Goal: Task Accomplishment & Management: Manage account settings

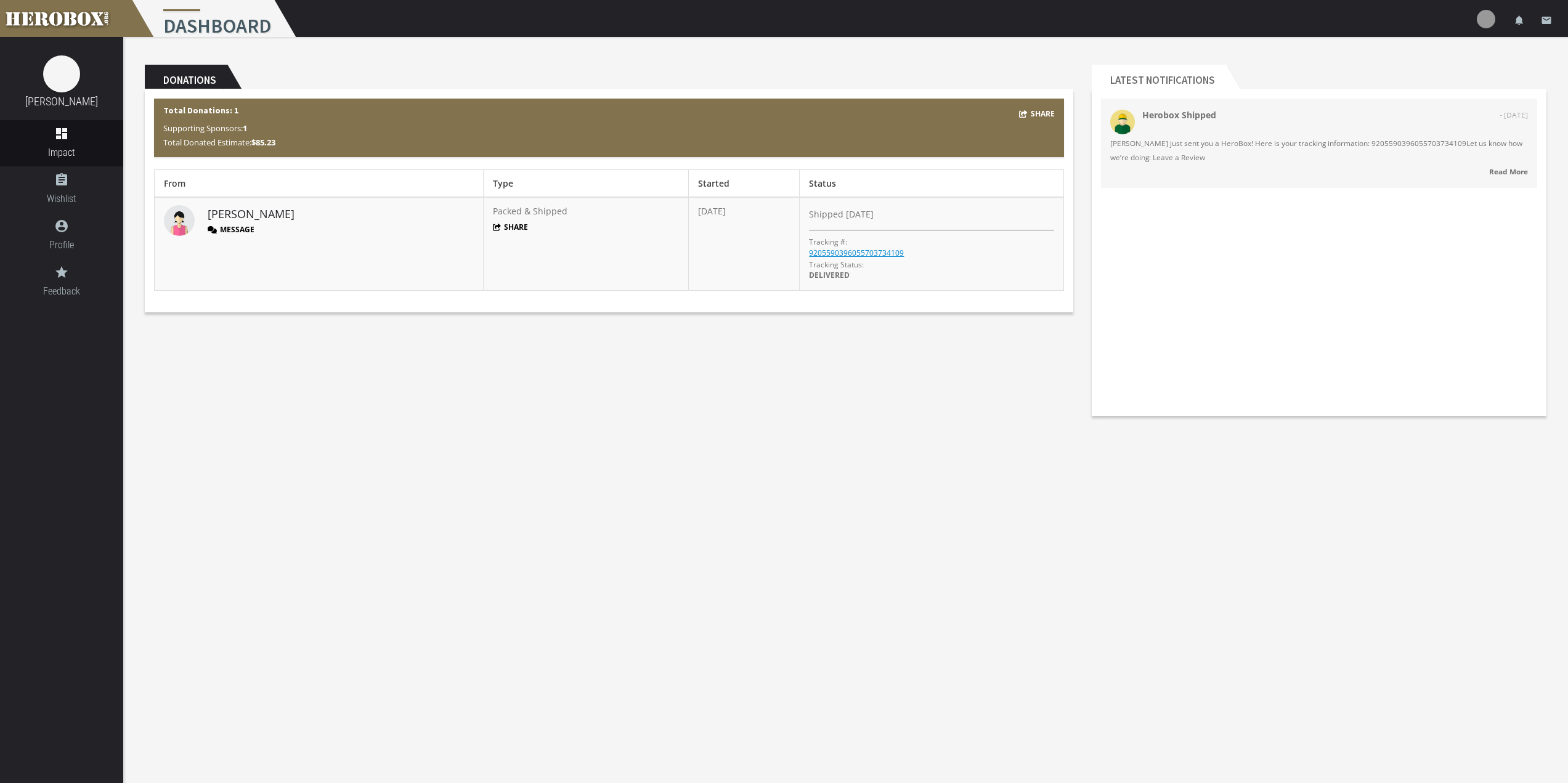
click at [1401, 164] on span "[PERSON_NAME] just sent you a HeroBox! Here is your tracking information: 92055…" at bounding box center [1319, 150] width 418 height 28
click at [1511, 171] on strong "Read More" at bounding box center [1509, 171] width 39 height 10
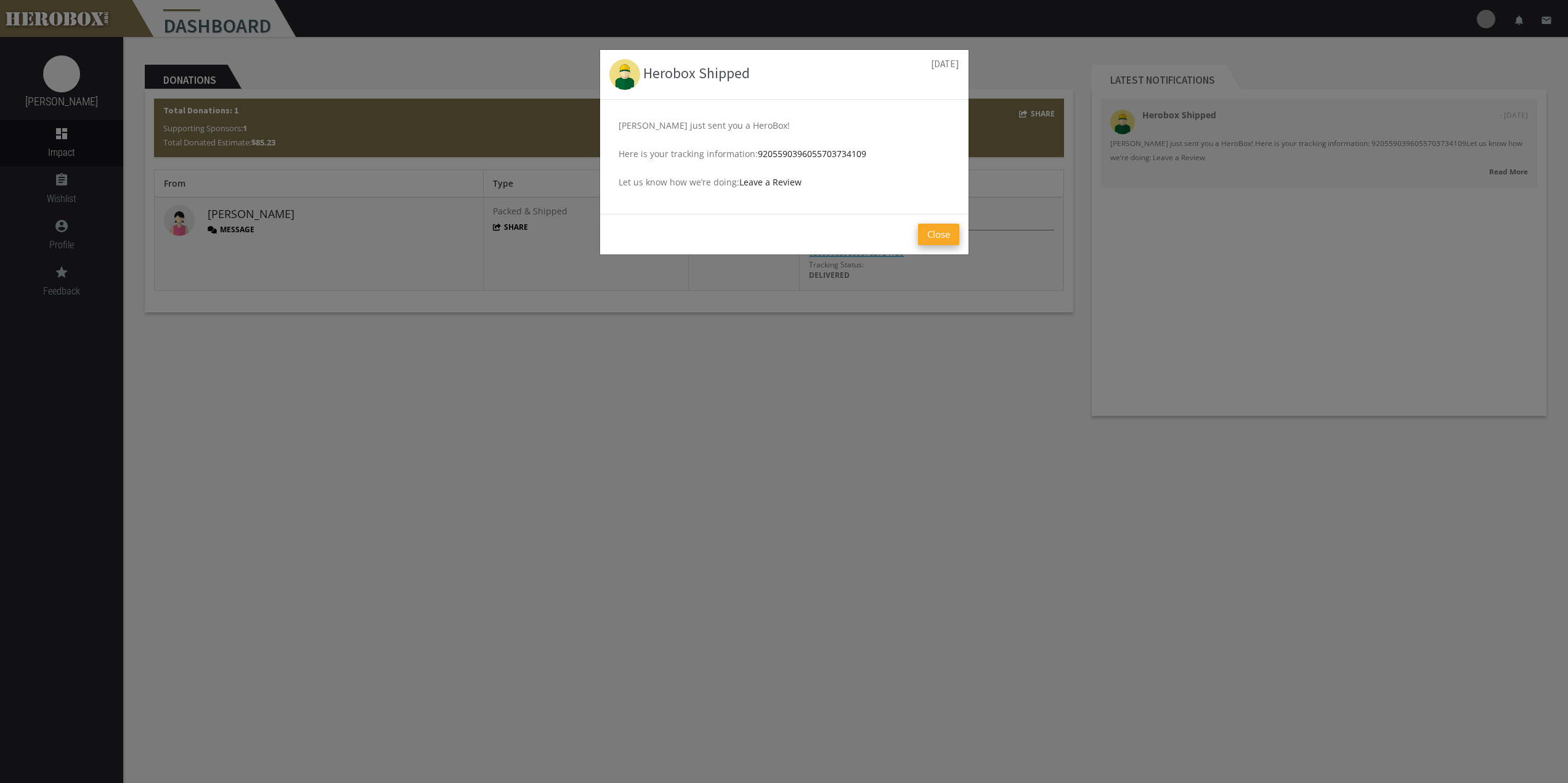
click at [934, 239] on button "Close" at bounding box center [939, 235] width 41 height 21
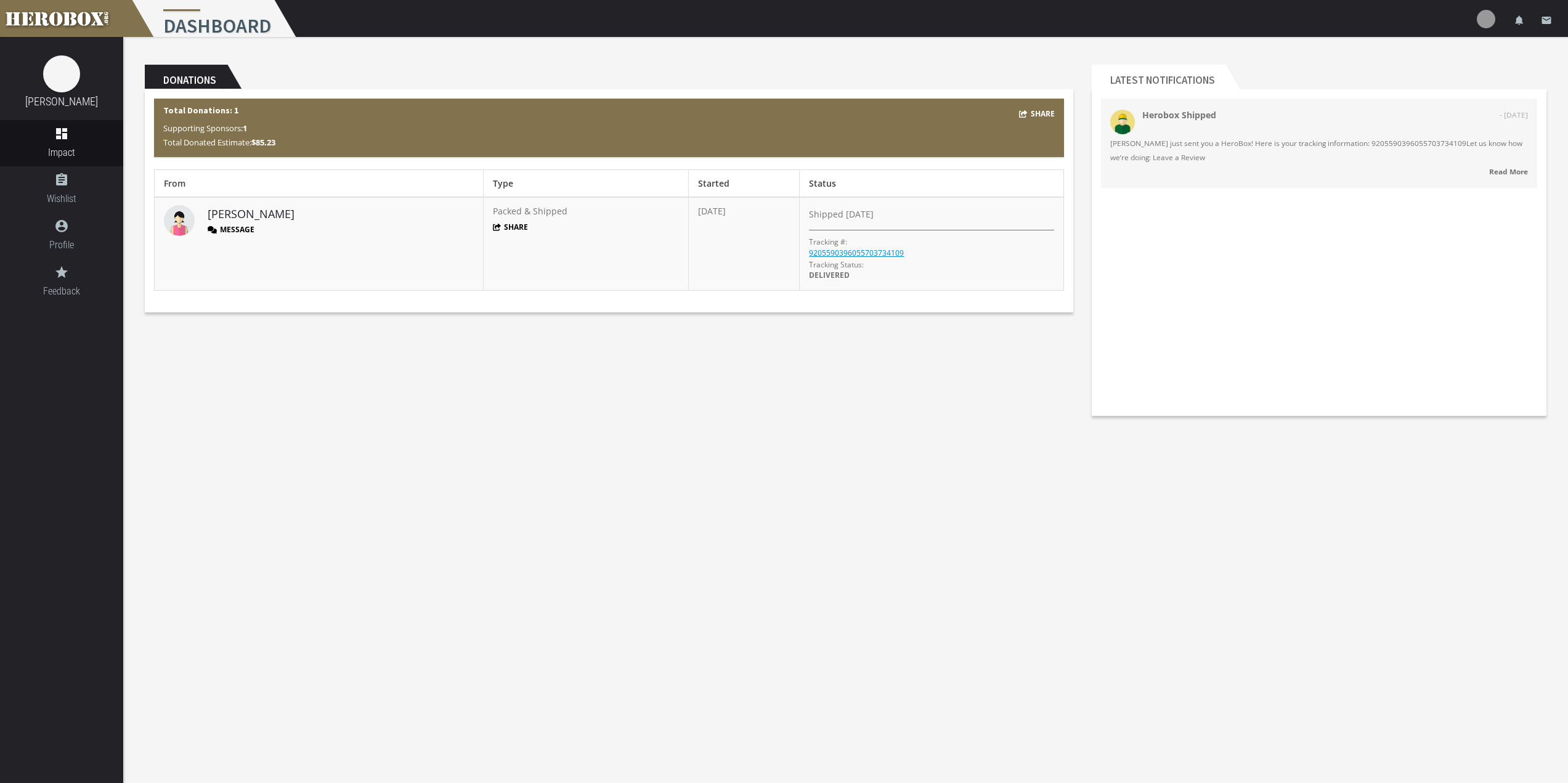
click at [1264, 137] on span "[PERSON_NAME] just sent you a HeroBox! Here is your tracking information: 92055…" at bounding box center [1319, 150] width 418 height 28
click at [1550, 21] on icon "email" at bounding box center [1547, 20] width 11 height 11
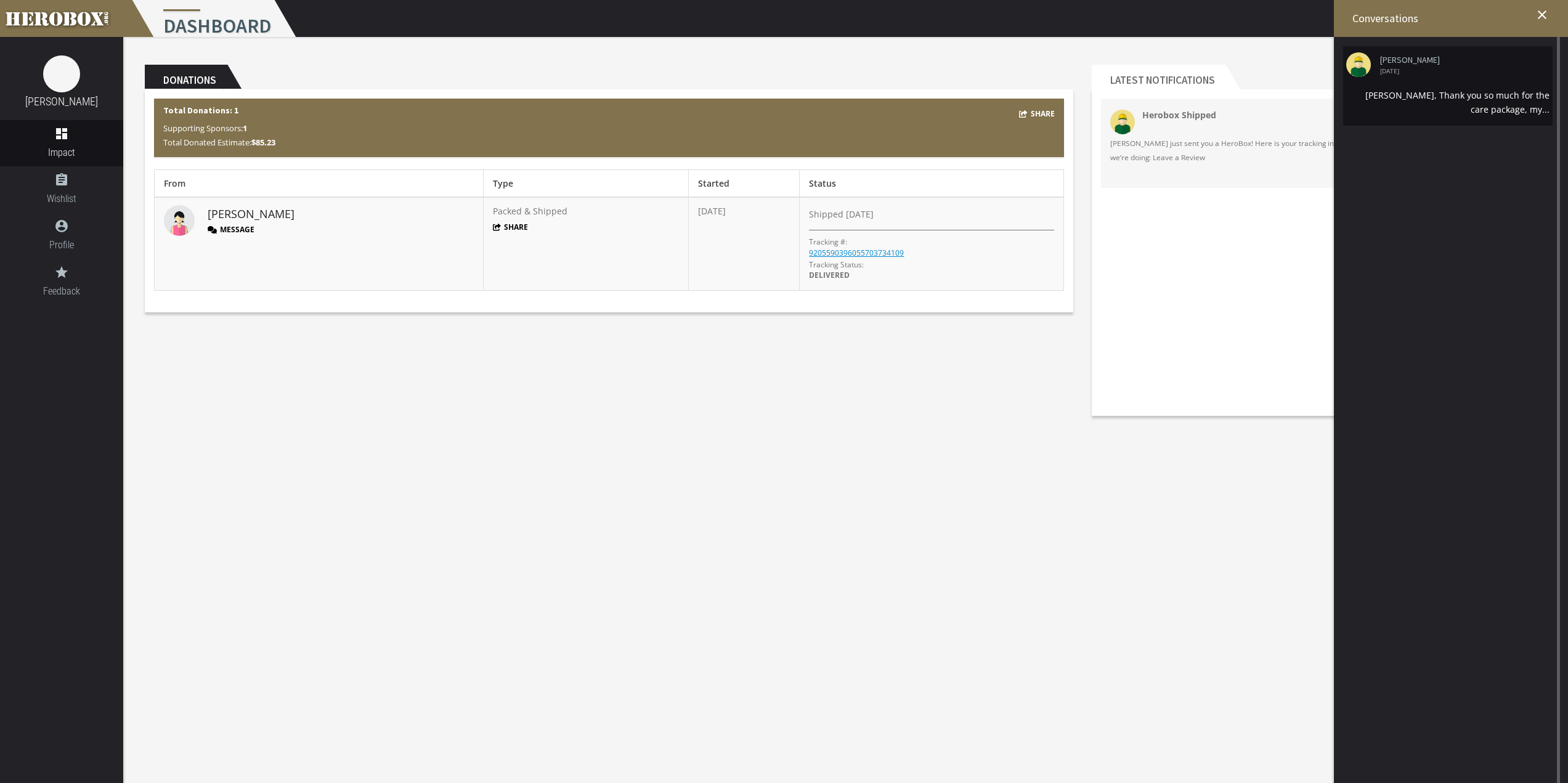
click at [1481, 107] on div "[PERSON_NAME], Thank you so much for the care package, my..." at bounding box center [1448, 102] width 203 height 28
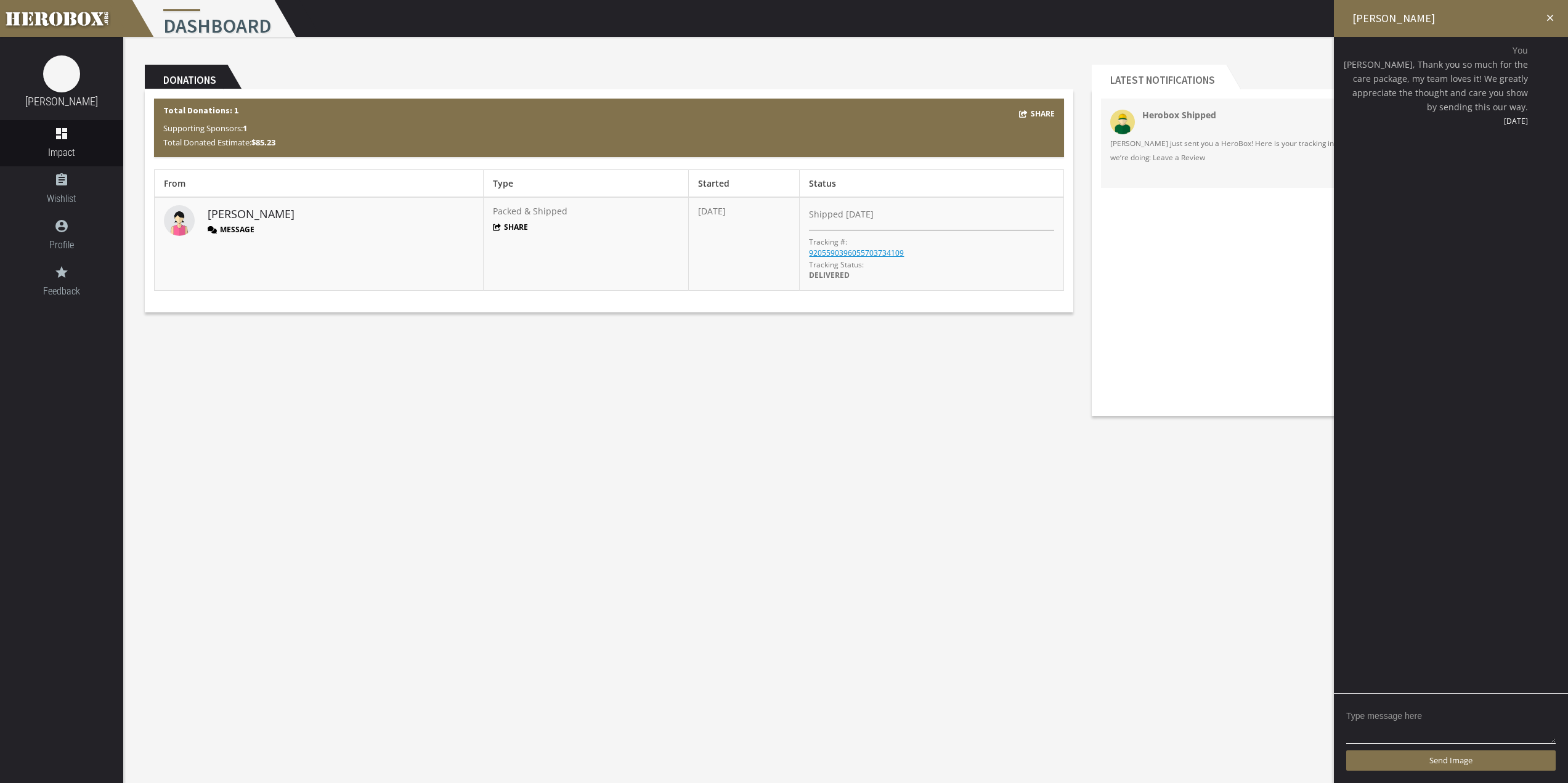
click at [763, 372] on div "Donations Share Total Donations: 1 Supporting Sponsors: 1 Total Donated Estimat…" at bounding box center [846, 231] width 1445 height 388
click at [762, 372] on div "Donations Share Total Donations: 1 Supporting Sponsors: 1 Total Donated Estimat…" at bounding box center [846, 231] width 1445 height 388
click at [1557, 5] on h2 "[PERSON_NAME]" at bounding box center [1451, 18] width 234 height 37
click at [1547, 14] on icon "close" at bounding box center [1550, 18] width 11 height 11
click at [1547, 20] on icon "close" at bounding box center [1542, 15] width 15 height 15
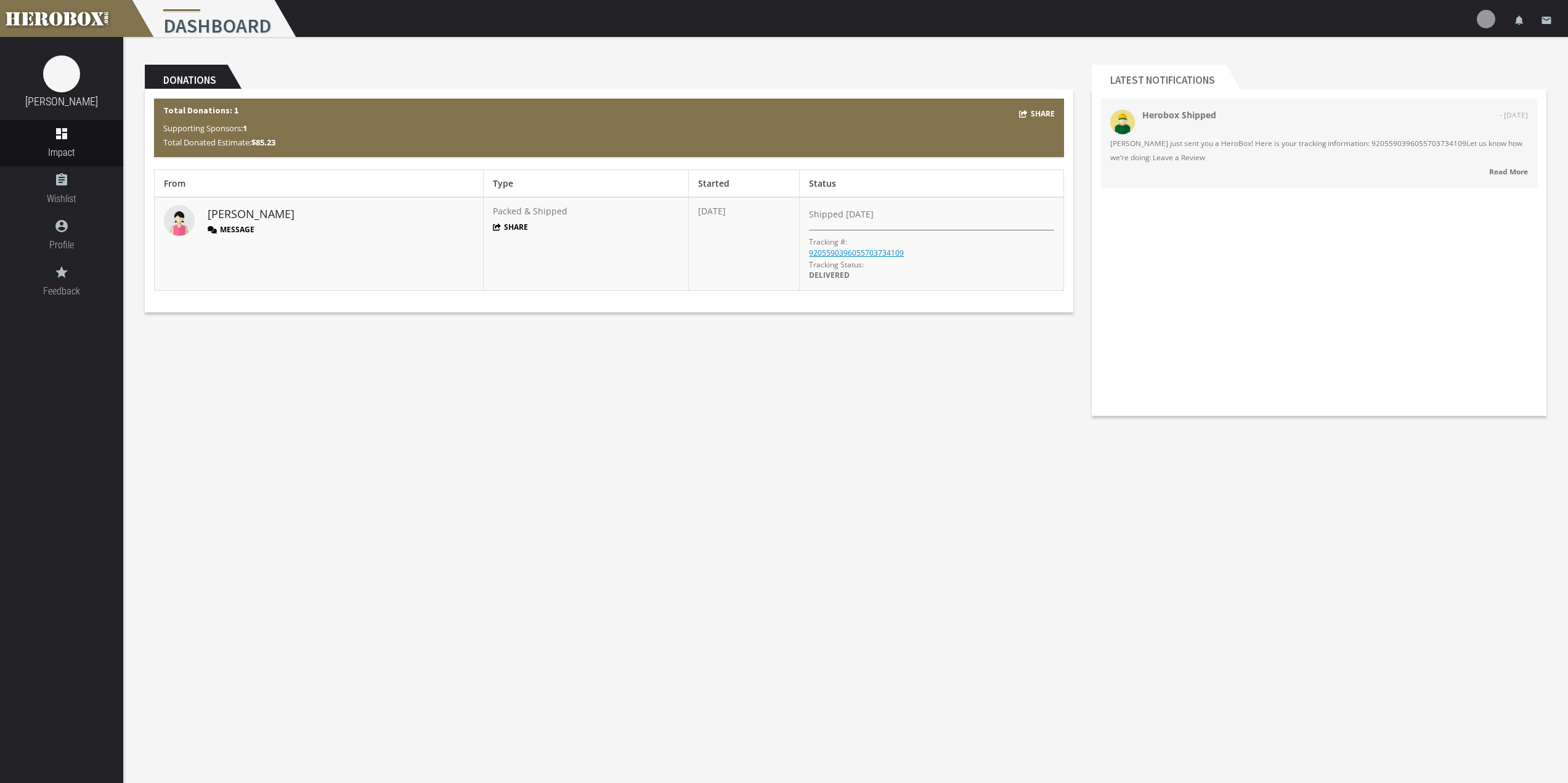
click at [863, 438] on body "menu Dashboard settings Settings lock Logout notifications email [PERSON_NAME] …" at bounding box center [784, 391] width 1568 height 783
click at [493, 227] on button "Share" at bounding box center [511, 227] width 36 height 11
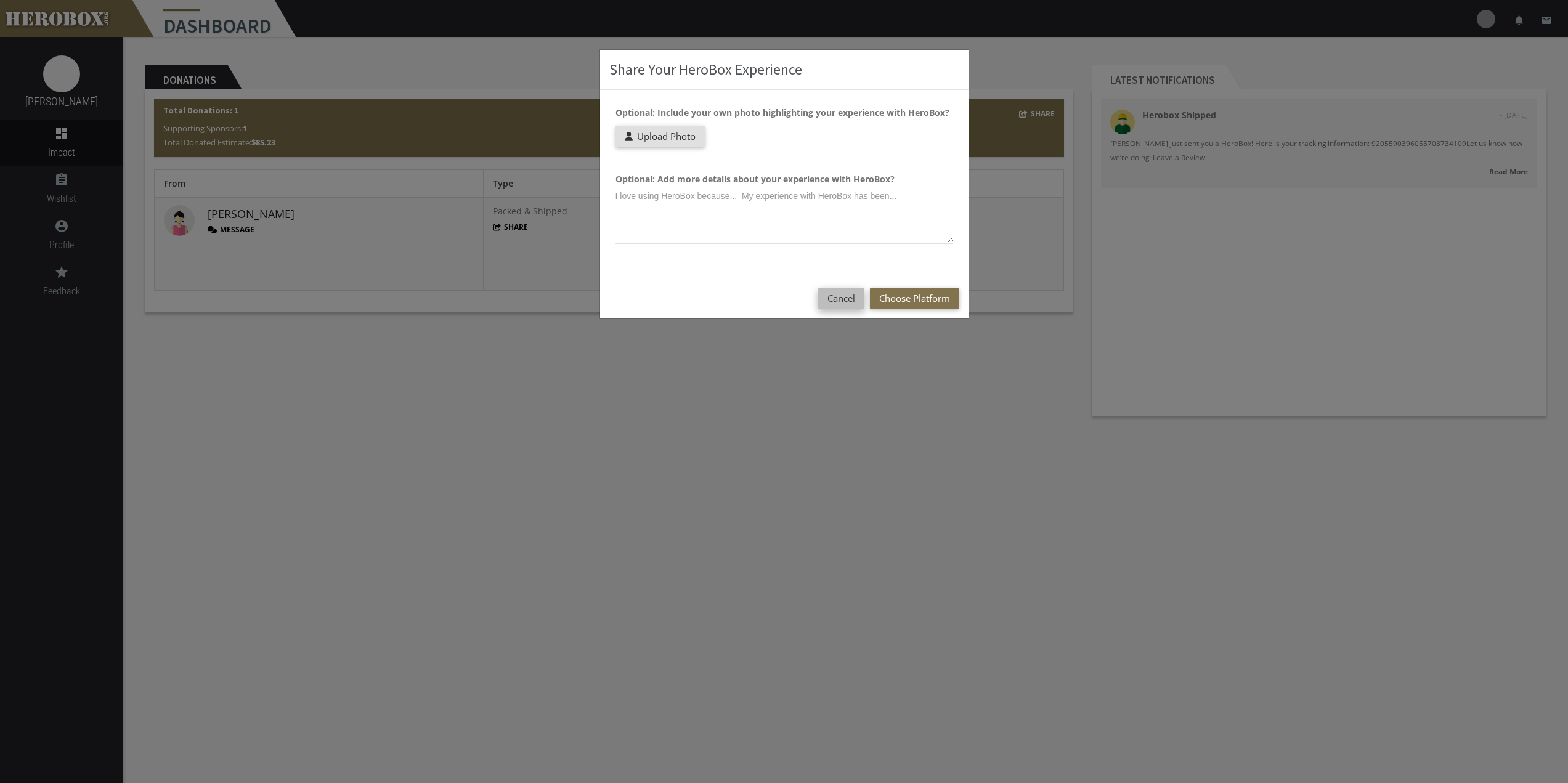
click at [842, 303] on button "Cancel" at bounding box center [842, 298] width 46 height 21
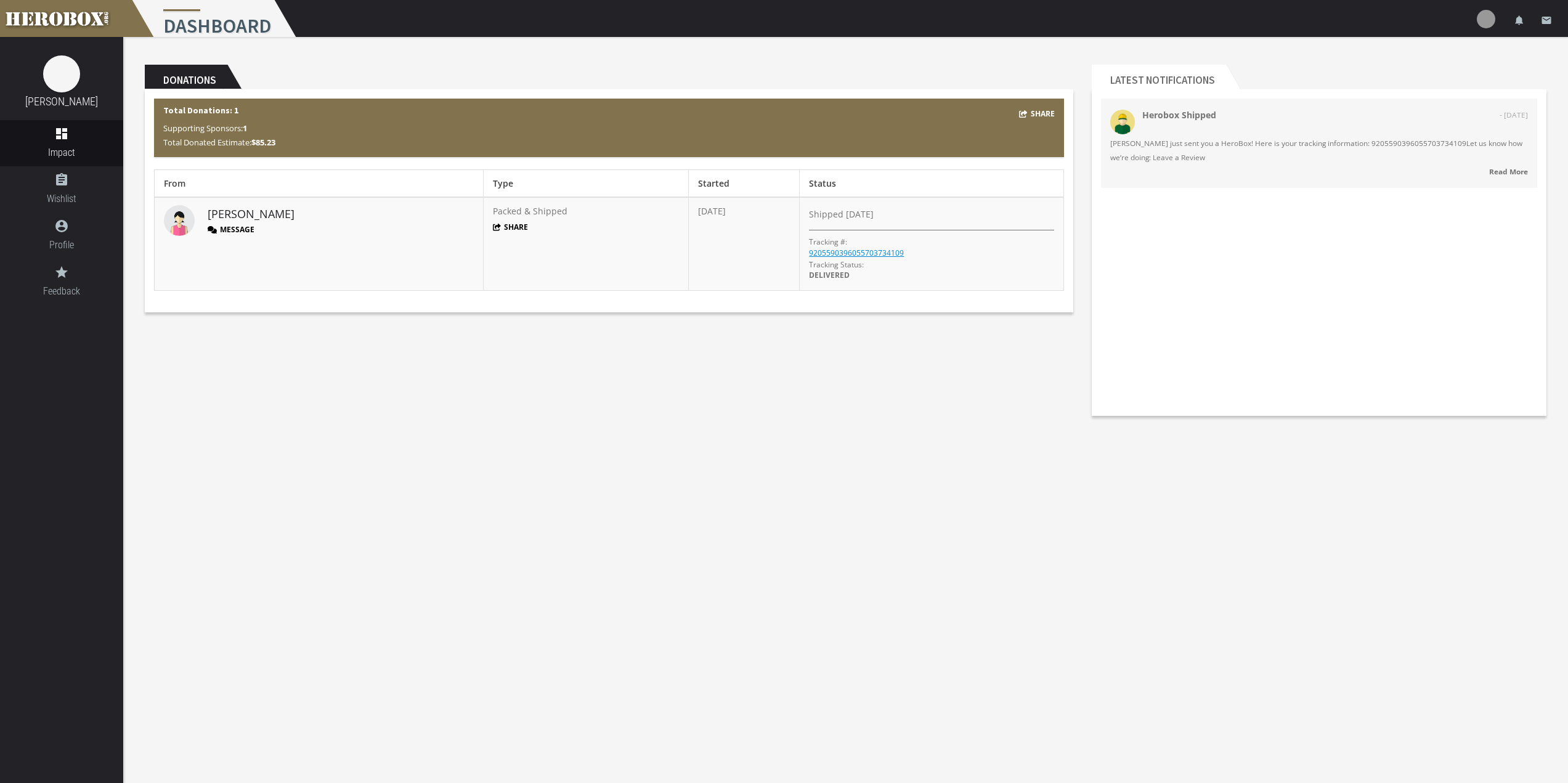
click at [555, 390] on div "Donations Share Total Donations: 1 Supporting Sponsors: 1 Total Donated Estimat…" at bounding box center [846, 231] width 1445 height 388
click at [45, 186] on icon "assignment" at bounding box center [61, 179] width 124 height 15
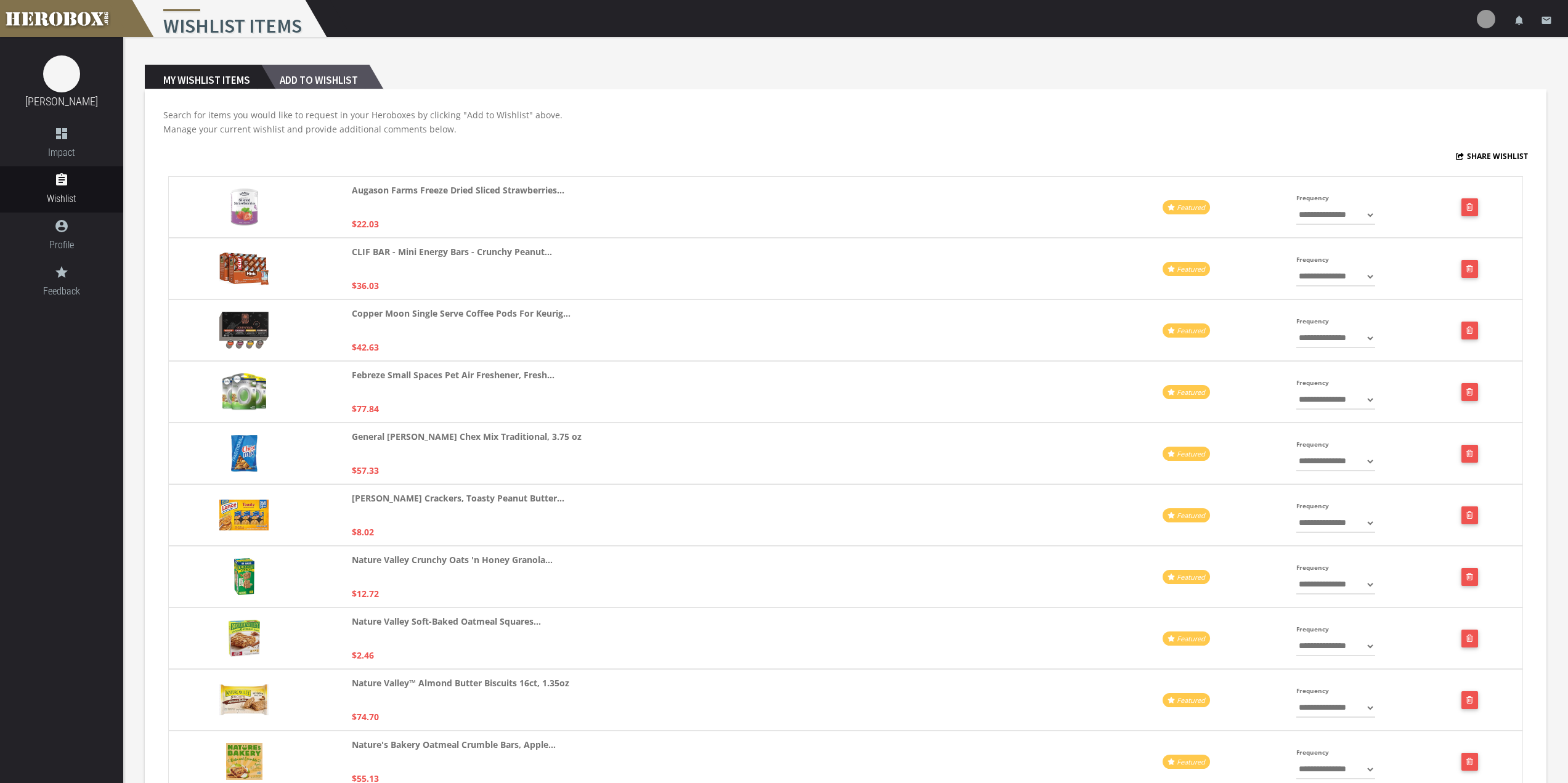
click at [319, 69] on h2 "Add to Wishlist" at bounding box center [315, 77] width 108 height 25
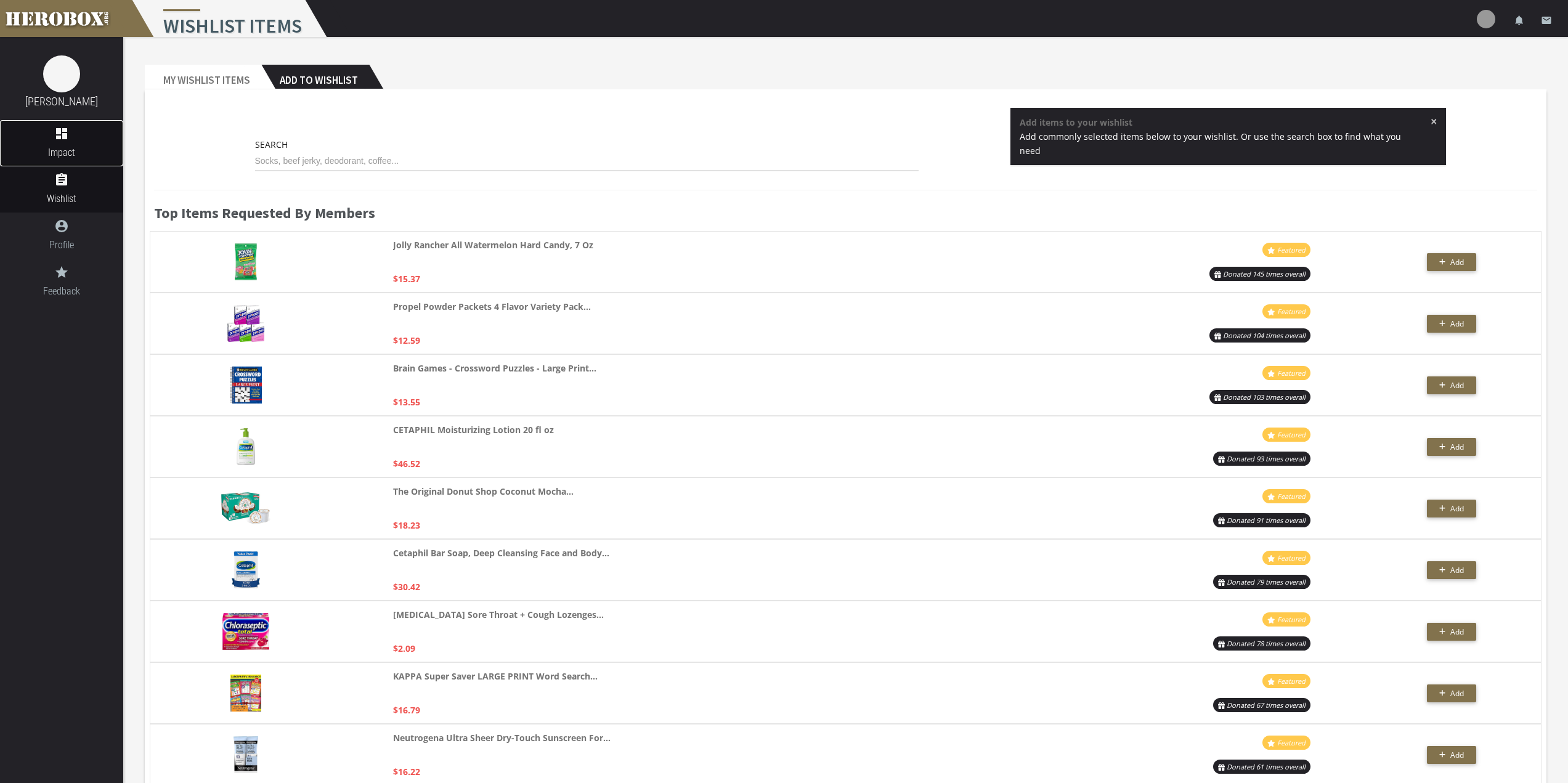
click at [71, 147] on span "Impact" at bounding box center [61, 153] width 124 height 15
